Goal: Task Accomplishment & Management: Use online tool/utility

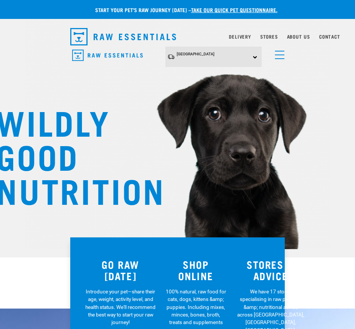
click at [273, 54] on link "menu" at bounding box center [278, 53] width 14 height 14
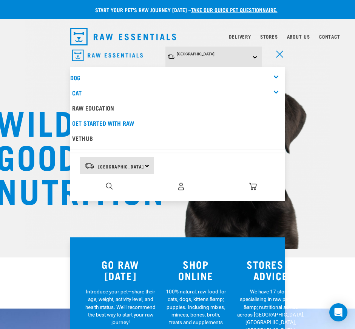
click at [246, 33] on div "Delivery" at bounding box center [240, 36] width 22 height 9
click at [245, 35] on link "Delivery" at bounding box center [240, 36] width 22 height 3
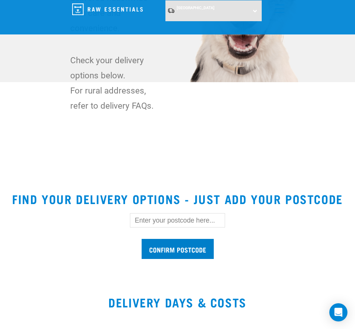
scroll to position [189, 0]
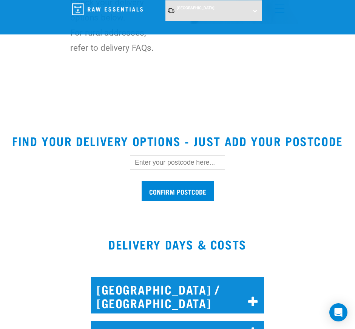
click at [169, 165] on input "text" at bounding box center [177, 162] width 95 height 14
type input "2113"
click at [142, 181] on input "Confirm postcode" at bounding box center [178, 191] width 72 height 20
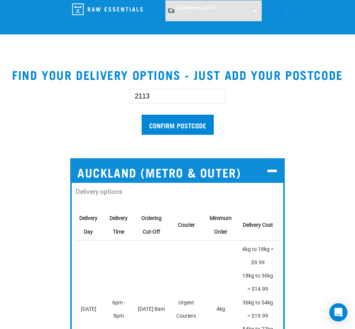
scroll to position [284, 0]
